Goal: Information Seeking & Learning: Learn about a topic

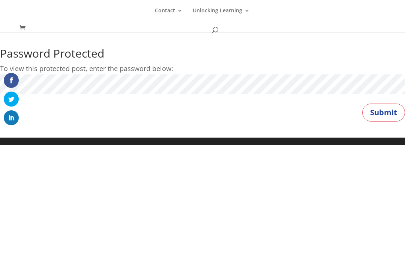
click at [383, 126] on button "Submit" at bounding box center [383, 135] width 43 height 18
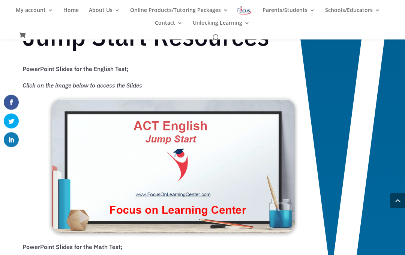
scroll to position [426, 0]
click at [184, 169] on img at bounding box center [173, 166] width 243 height 133
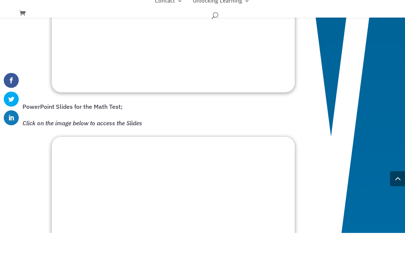
scroll to position [585, 0]
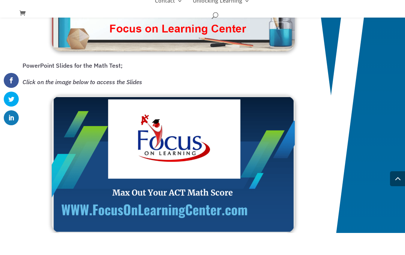
click at [170, 178] on img at bounding box center [173, 186] width 243 height 137
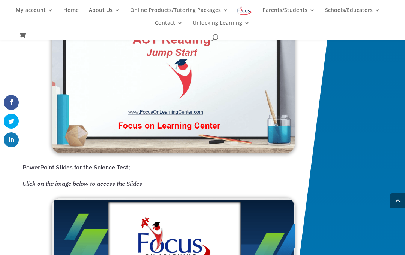
scroll to position [869, 0]
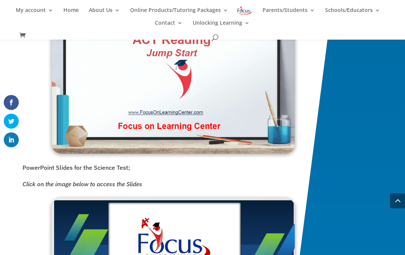
click at [213, 85] on img at bounding box center [173, 84] width 243 height 137
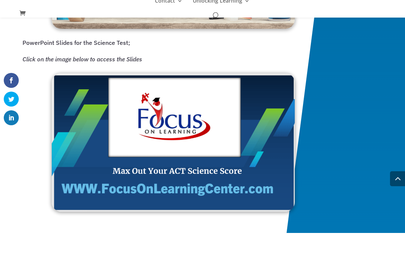
scroll to position [1050, 0]
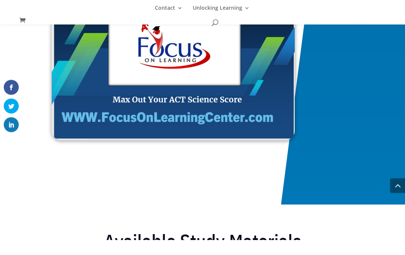
click at [212, 70] on img at bounding box center [173, 86] width 243 height 139
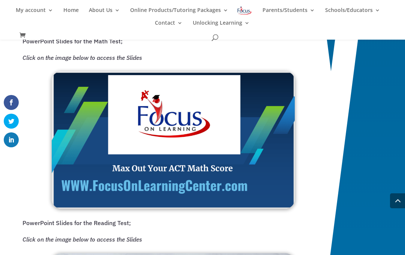
scroll to position [628, 0]
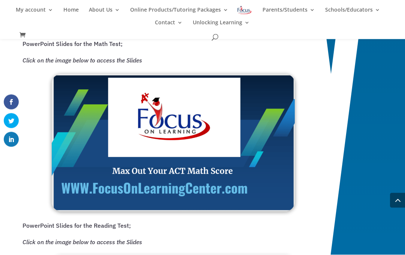
click at [174, 153] on img at bounding box center [173, 143] width 243 height 137
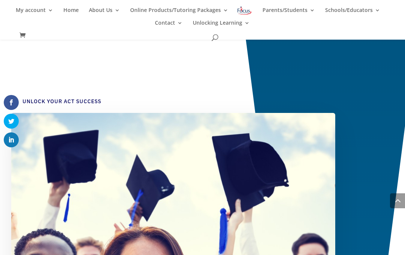
scroll to position [629, 0]
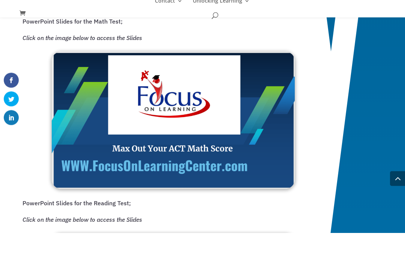
click at [164, 156] on img at bounding box center [173, 142] width 243 height 137
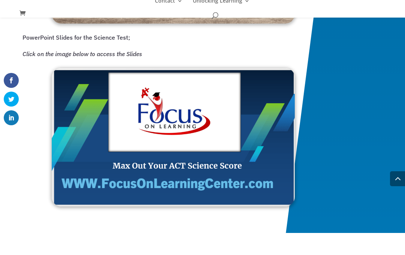
scroll to position [979, 0]
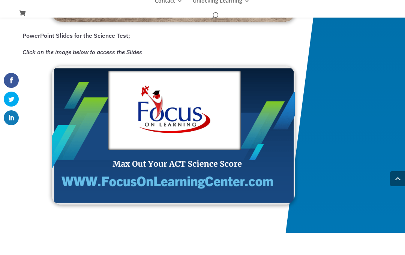
click at [180, 145] on img at bounding box center [173, 157] width 243 height 139
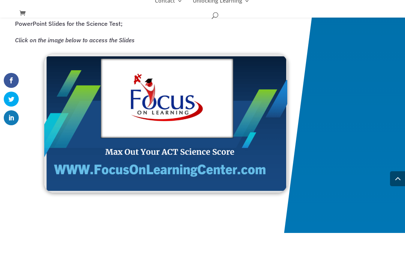
scroll to position [993, 0]
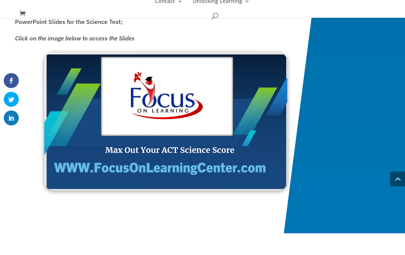
click at [172, 136] on img at bounding box center [165, 144] width 243 height 139
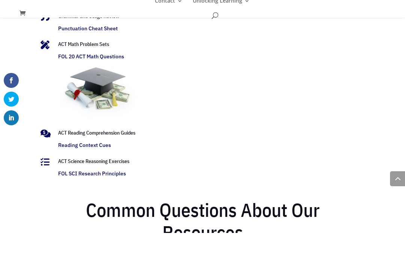
scroll to position [1404, 0]
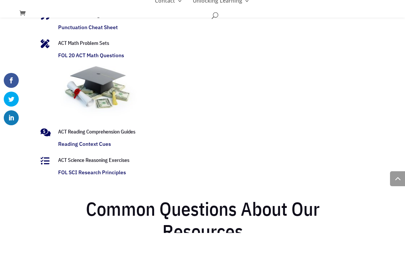
click at [99, 191] on link "FOL SCI Research Principles" at bounding box center [92, 194] width 68 height 7
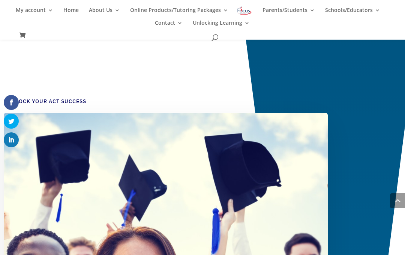
scroll to position [1458, 0]
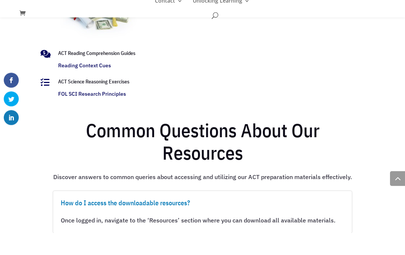
click at [92, 91] on link "Reading Context Cues" at bounding box center [84, 88] width 53 height 7
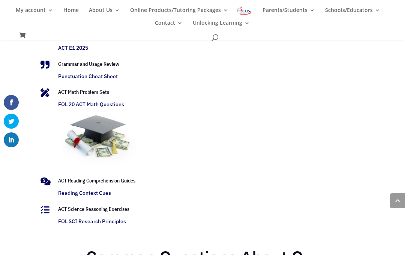
scroll to position [1350, 0]
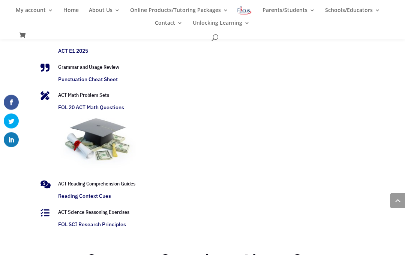
click at [112, 106] on link "FOL 20 ACT Math Questions" at bounding box center [91, 108] width 66 height 7
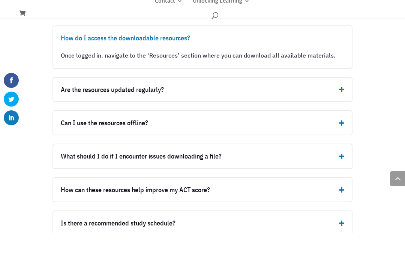
scroll to position [1626, 0]
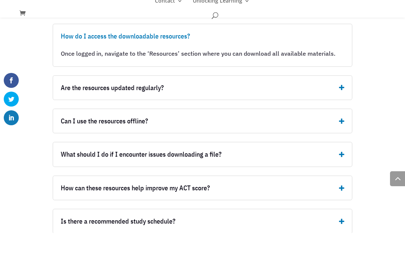
click at [219, 206] on h5 "How can these resources help improve my ACT score?" at bounding box center [202, 210] width 283 height 9
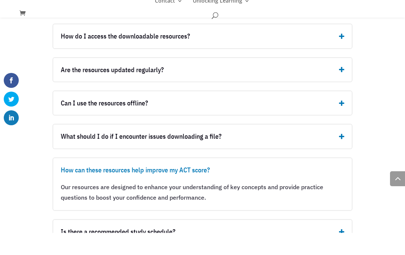
click at [192, 250] on h5 "Is there a recommended study schedule?" at bounding box center [202, 254] width 283 height 9
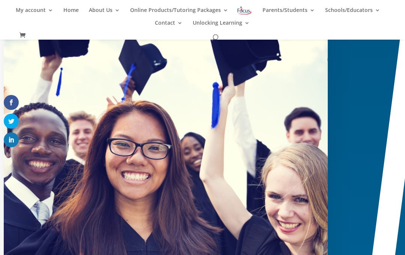
scroll to position [0, 0]
